Goal: Task Accomplishment & Management: Manage account settings

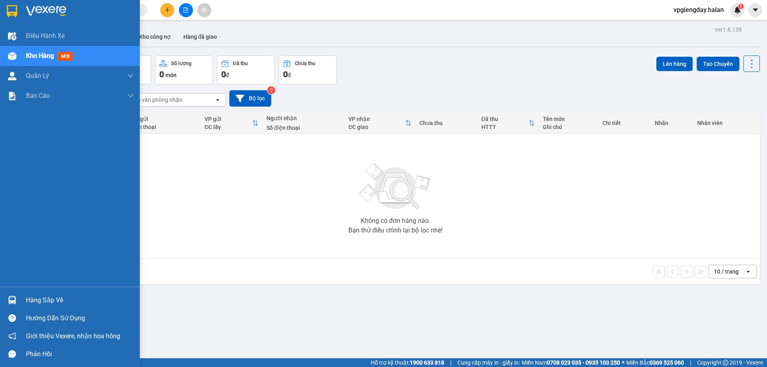
click at [36, 301] on div "Hàng sắp về" at bounding box center [80, 301] width 108 height 12
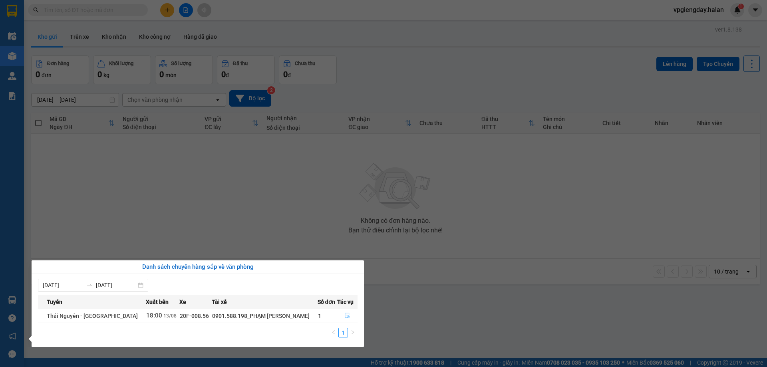
click at [338, 317] on button "button" at bounding box center [348, 316] width 20 height 13
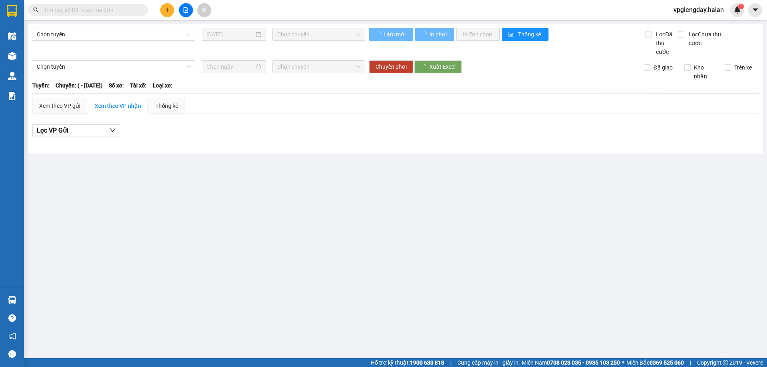
type input "[DATE]"
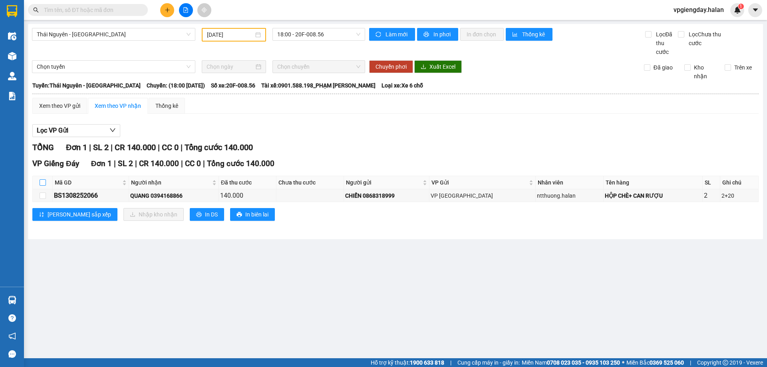
click at [42, 185] on input "checkbox" at bounding box center [43, 182] width 6 height 6
checkbox input "true"
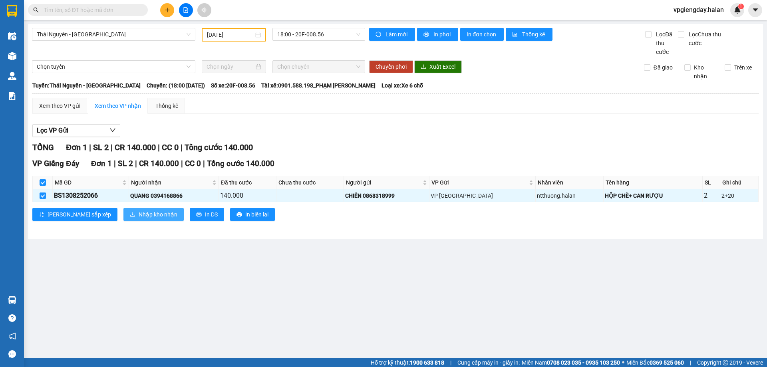
click at [139, 217] on span "Nhập kho nhận" at bounding box center [158, 214] width 39 height 9
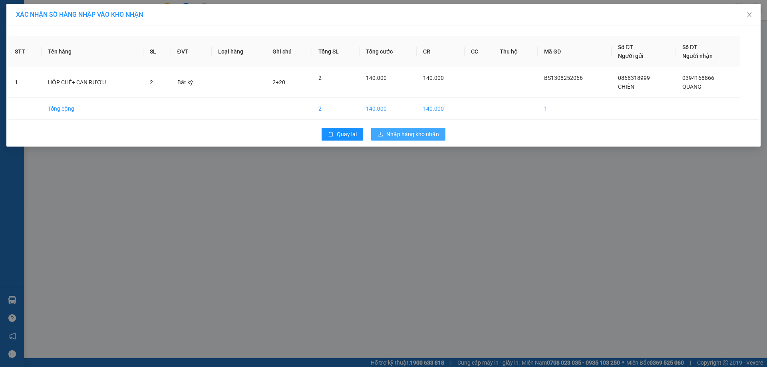
click at [410, 132] on span "Nhập hàng kho nhận" at bounding box center [413, 134] width 53 height 9
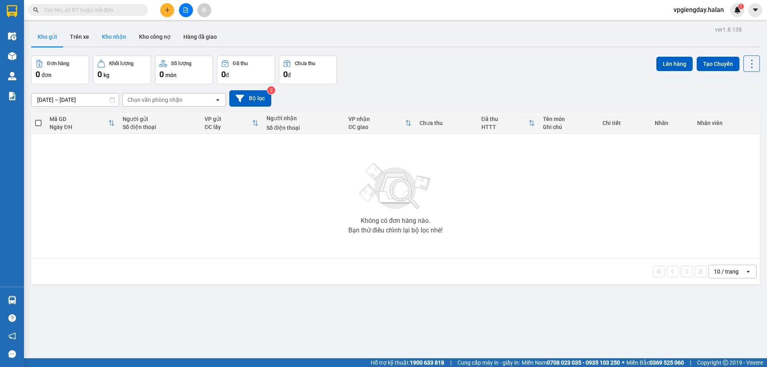
click at [124, 39] on button "Kho nhận" at bounding box center [114, 36] width 37 height 19
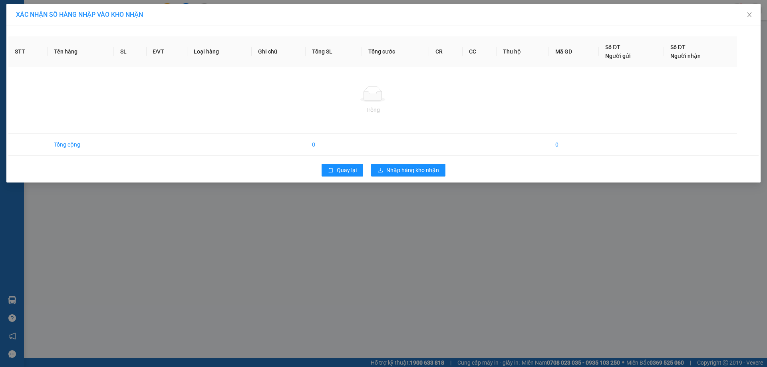
click at [243, 239] on div "XÁC NHẬN SỐ HÀNG NHẬP VÀO KHO NHẬN STT Tên hàng SL ĐVT Loại hàng Ghi chú Tổng S…" at bounding box center [383, 183] width 767 height 367
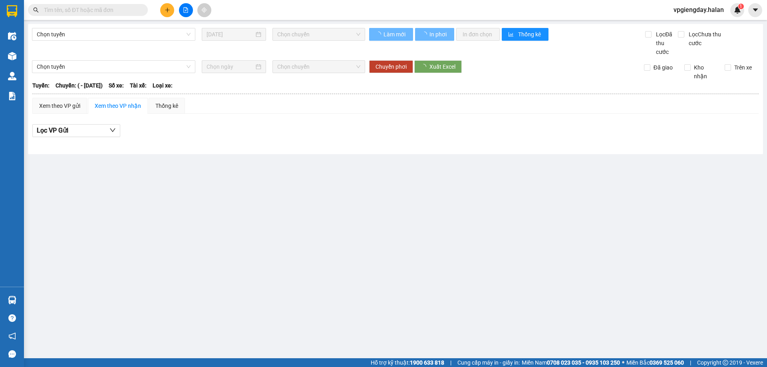
type input "13/08/2025"
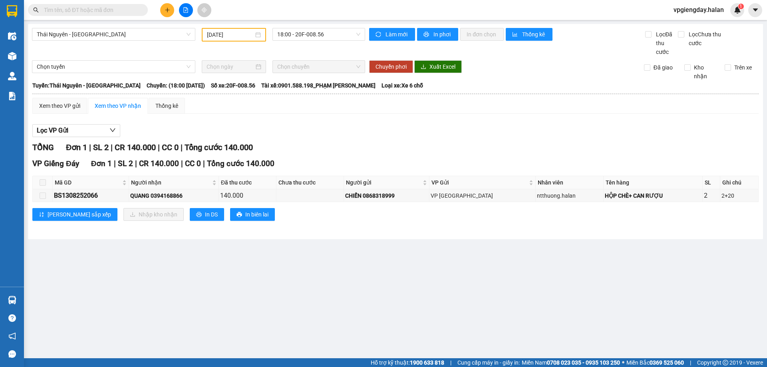
click at [42, 183] on span at bounding box center [43, 182] width 6 height 6
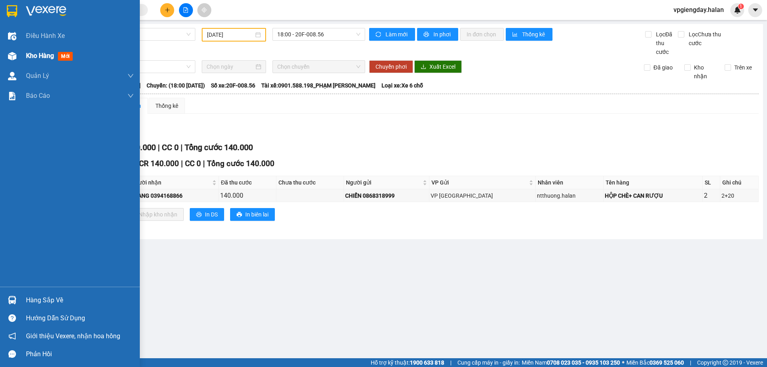
click at [36, 56] on span "Kho hàng" at bounding box center [40, 56] width 28 height 8
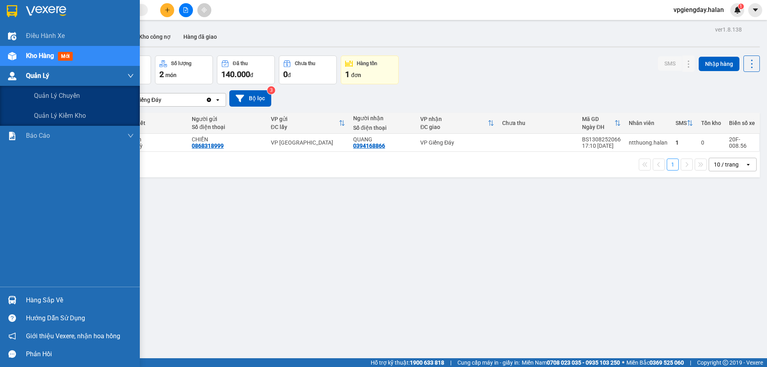
click at [55, 74] on div "Quản Lý" at bounding box center [80, 76] width 108 height 20
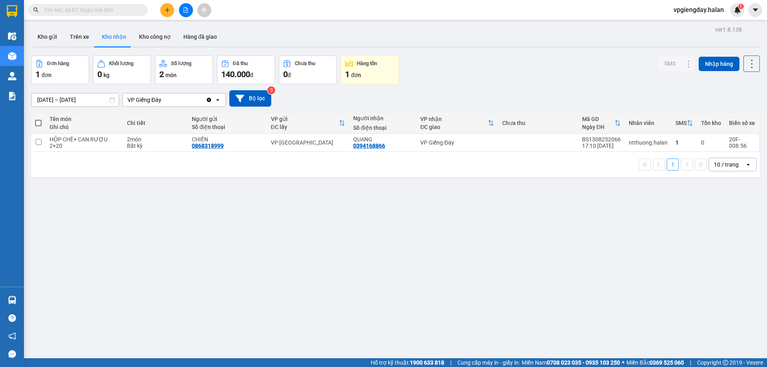
click at [76, 4] on span at bounding box center [88, 10] width 120 height 12
click at [75, 7] on input "text" at bounding box center [91, 10] width 94 height 9
click at [670, 144] on icon at bounding box center [673, 143] width 6 height 6
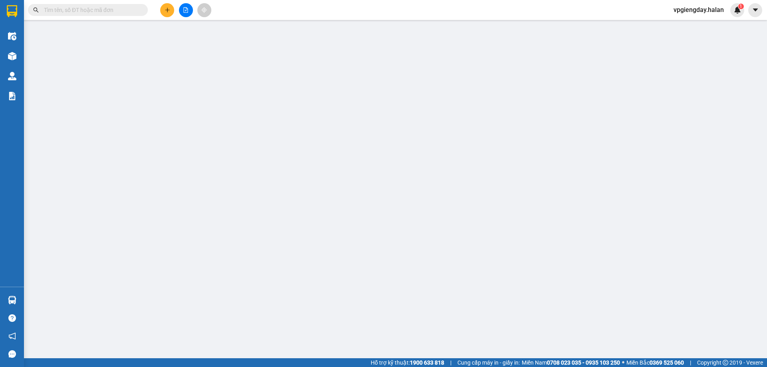
type input "0868318999"
type input "CHIẾN"
type input "0394168866"
type input "QUANG"
type input "140.000"
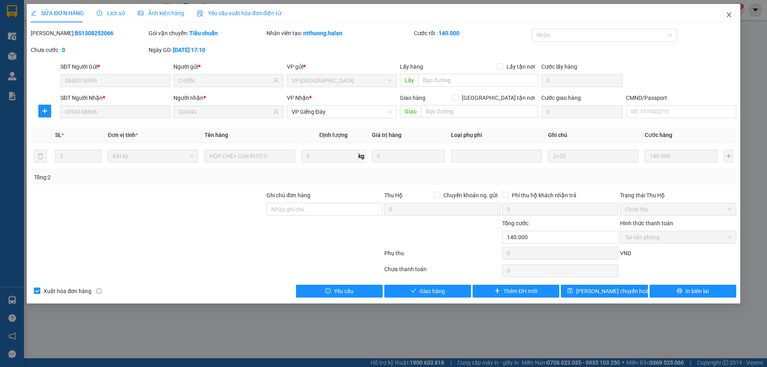
click at [733, 6] on span "Close" at bounding box center [729, 15] width 22 height 22
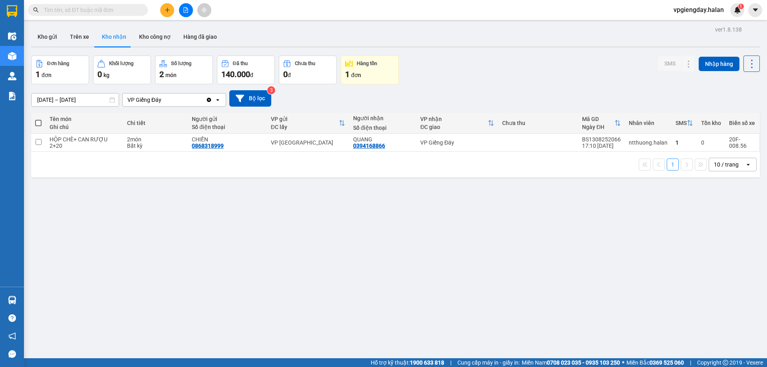
click at [195, 66] on div "Số lượng" at bounding box center [183, 64] width 49 height 8
click at [109, 10] on input "text" at bounding box center [91, 10] width 94 height 9
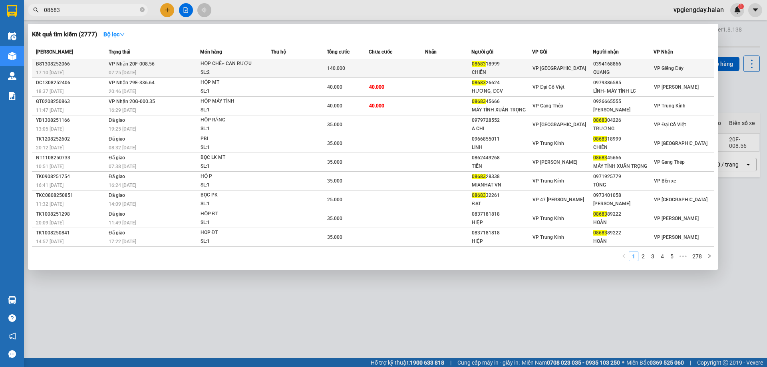
type input "08683"
click at [285, 62] on td at bounding box center [299, 68] width 56 height 19
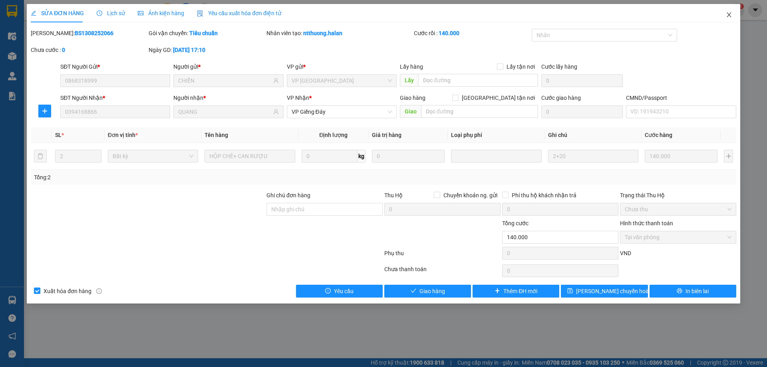
click at [728, 19] on span "Close" at bounding box center [729, 15] width 22 height 22
